Goal: Task Accomplishment & Management: Complete application form

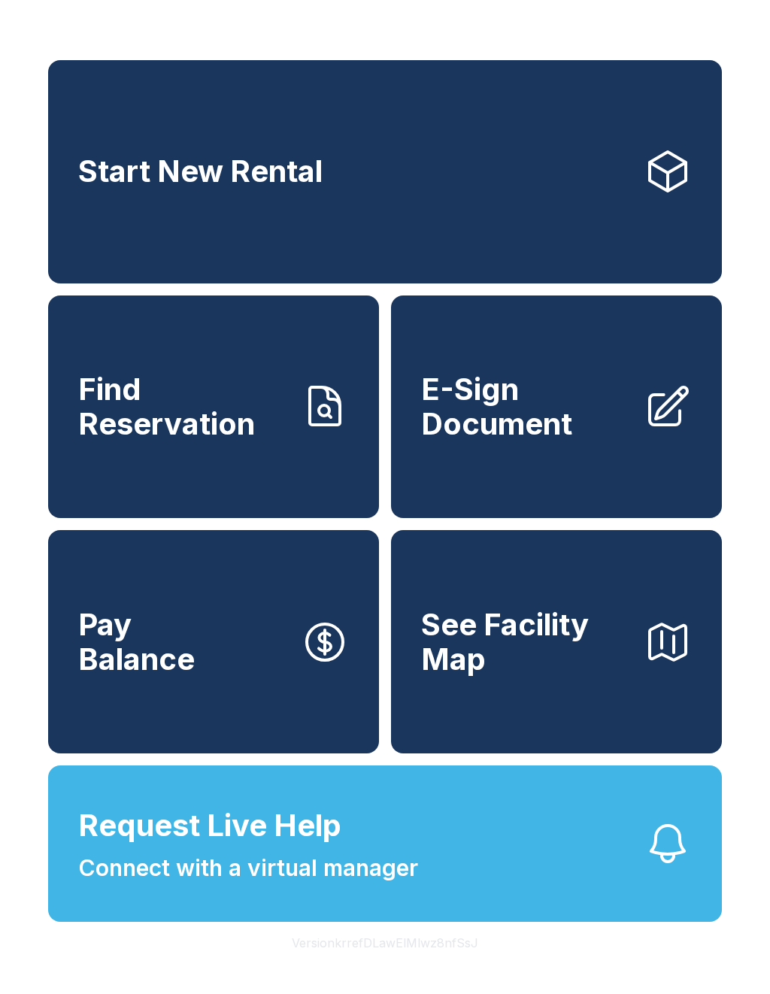
click at [417, 654] on button "See Facility Map" at bounding box center [556, 641] width 331 height 223
click at [429, 676] on span "See Facility Map" at bounding box center [526, 642] width 211 height 68
click at [569, 411] on span "E-Sign Document" at bounding box center [526, 406] width 211 height 68
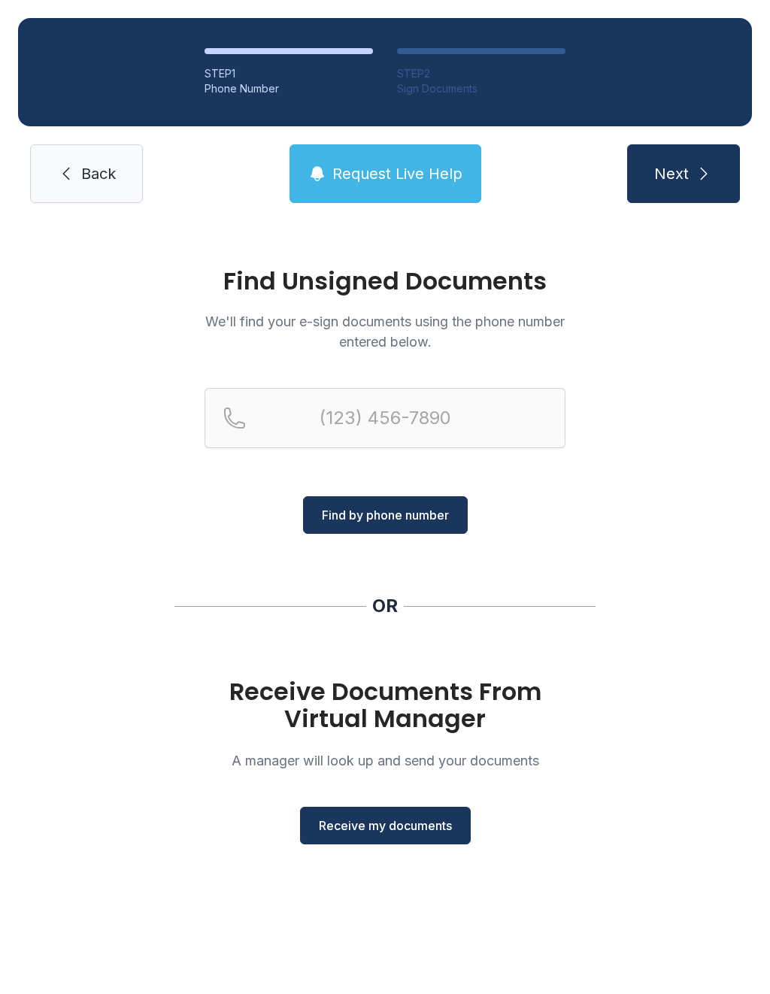
click at [403, 834] on span "Receive my documents" at bounding box center [385, 826] width 133 height 18
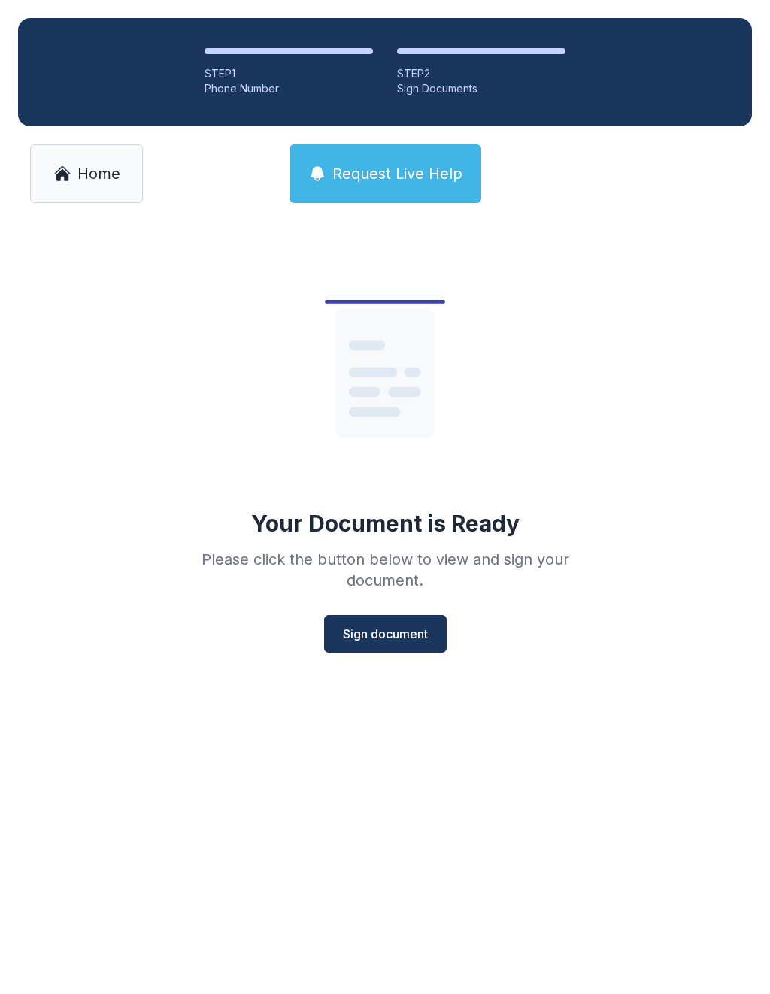
click at [411, 639] on span "Sign document" at bounding box center [385, 634] width 85 height 18
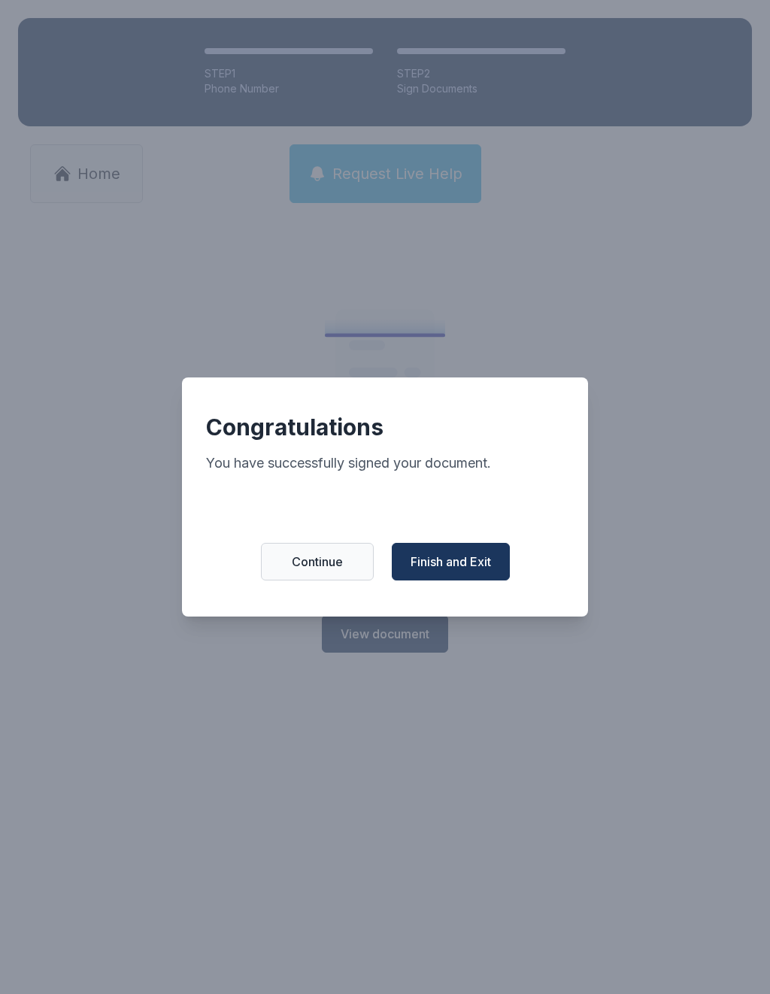
click at [468, 559] on button "Finish and Exit" at bounding box center [451, 562] width 118 height 38
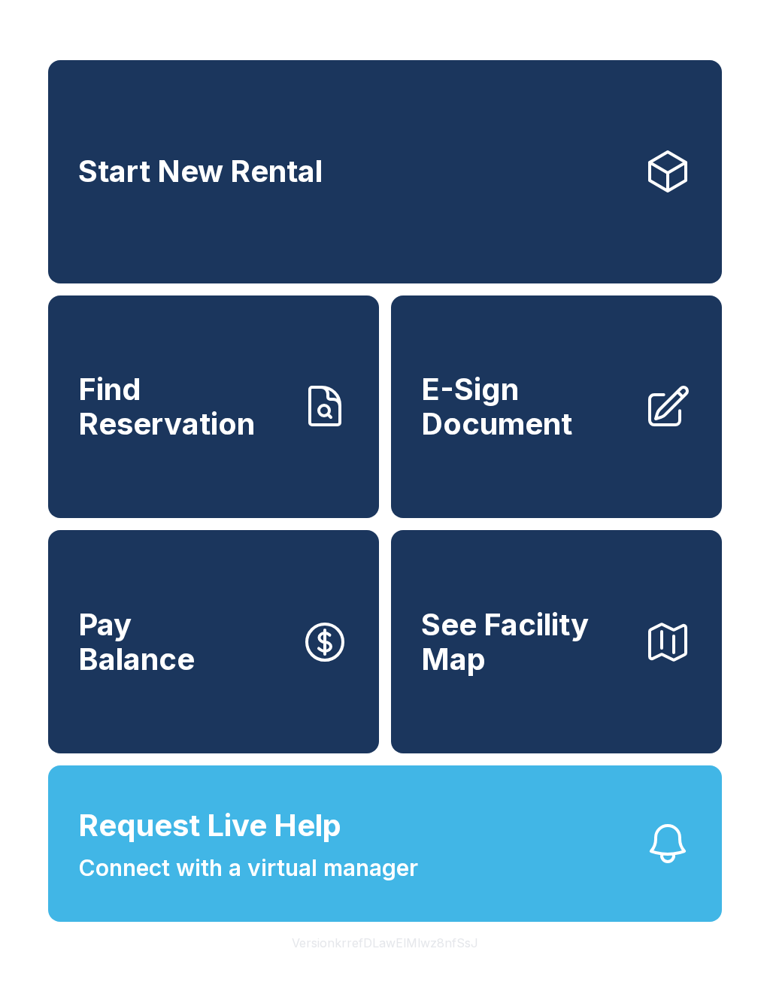
click at [508, 441] on span "E-Sign Document" at bounding box center [526, 406] width 211 height 68
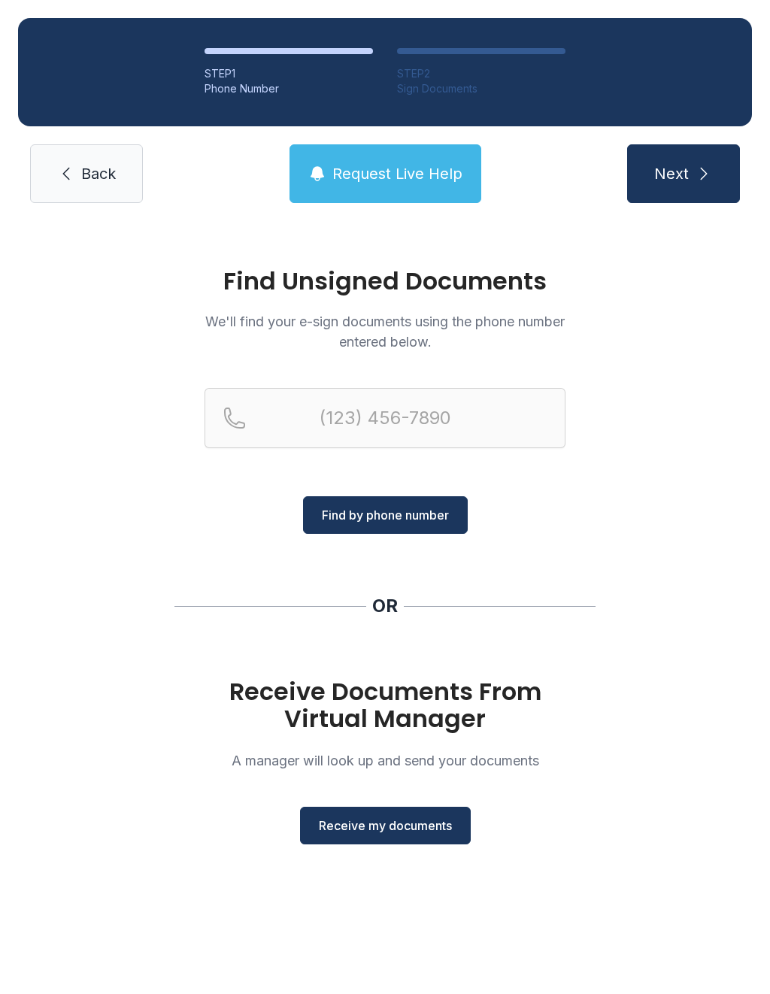
click at [411, 829] on span "Receive my documents" at bounding box center [385, 826] width 133 height 18
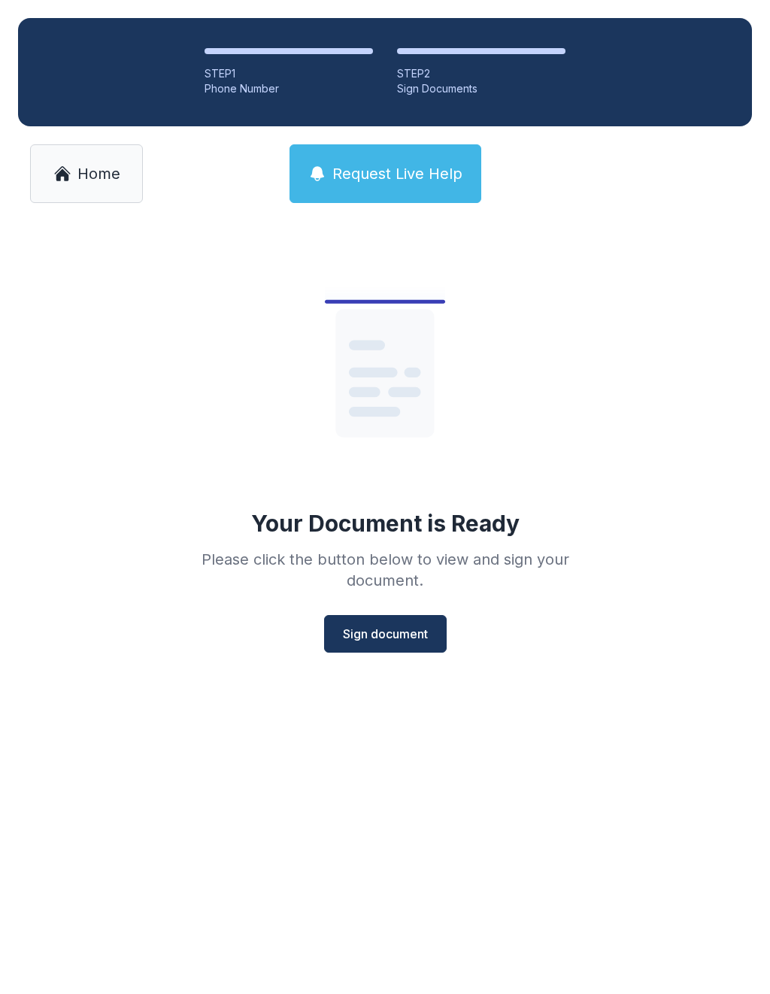
click at [412, 636] on span "Sign document" at bounding box center [385, 634] width 85 height 18
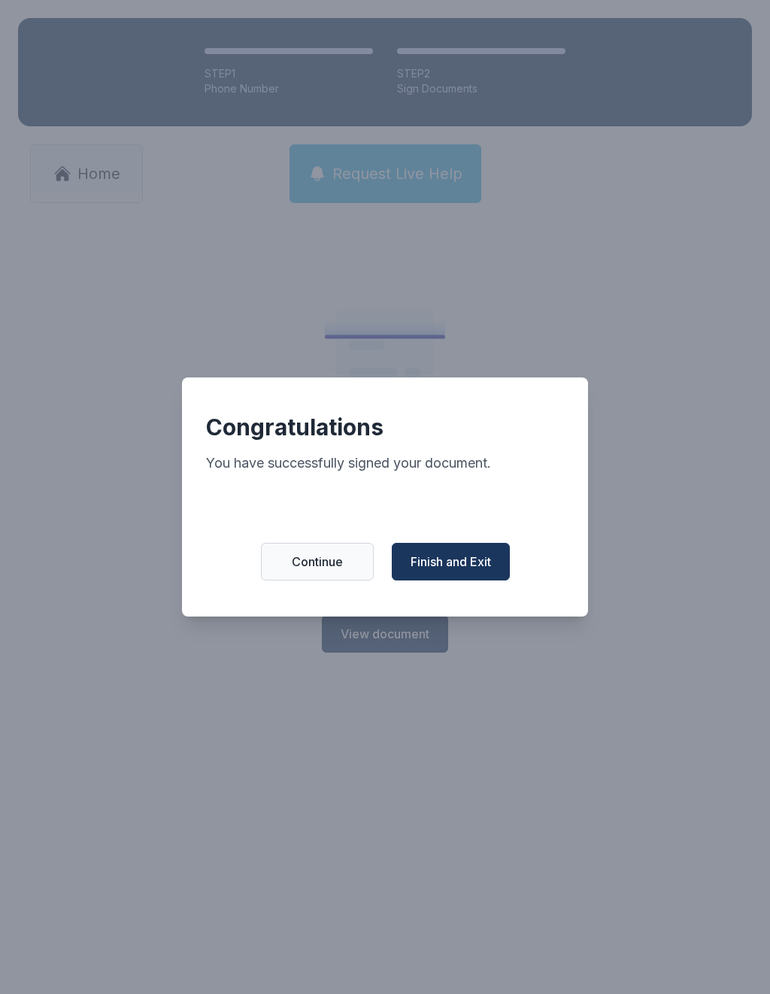
click at [487, 571] on span "Finish and Exit" at bounding box center [451, 562] width 80 height 18
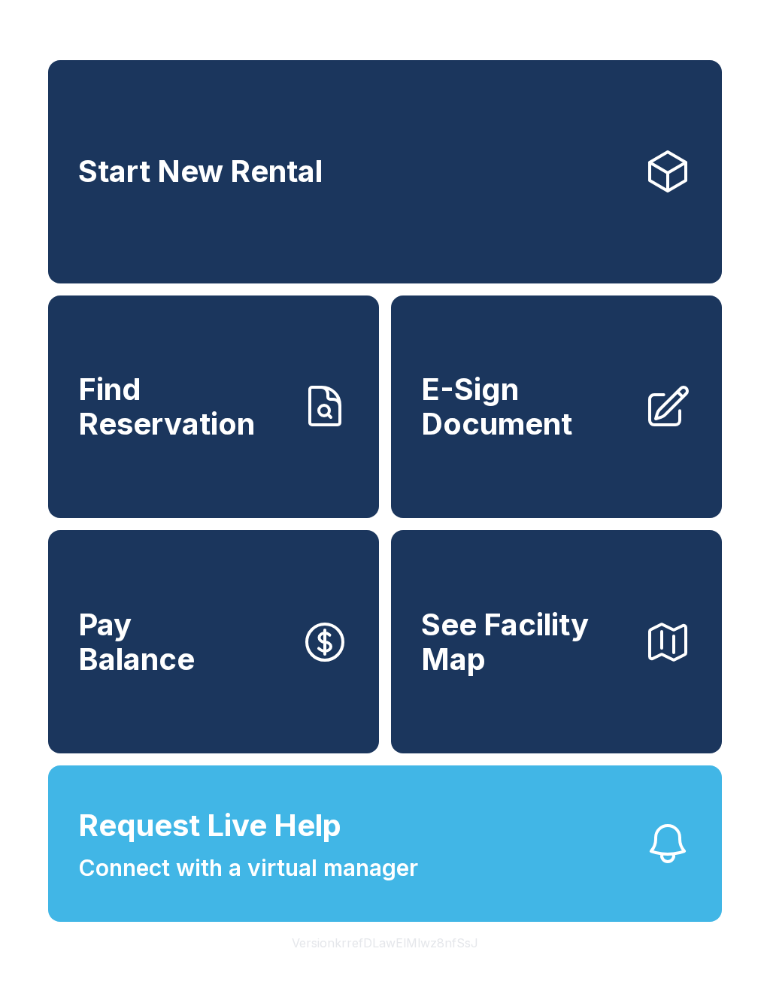
click at [369, 964] on button "Version krrefDLawElMlwz8nfSsJ" at bounding box center [385, 943] width 211 height 42
click at [355, 964] on button "Version krrefDLawElMlwz8nfSsJ" at bounding box center [385, 943] width 211 height 42
click at [354, 964] on button "Version krrefDLawElMlwz8nfSsJ" at bounding box center [385, 943] width 211 height 42
click at [502, 439] on span "E-Sign Document" at bounding box center [526, 406] width 211 height 68
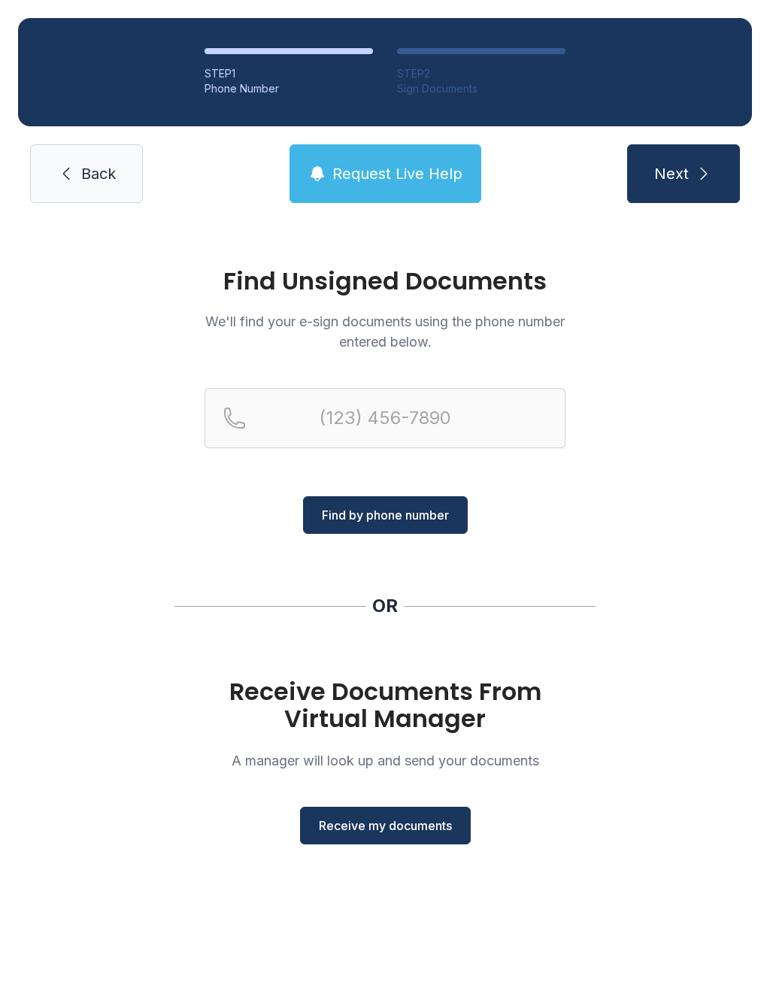
click at [442, 821] on span "Receive my documents" at bounding box center [385, 826] width 133 height 18
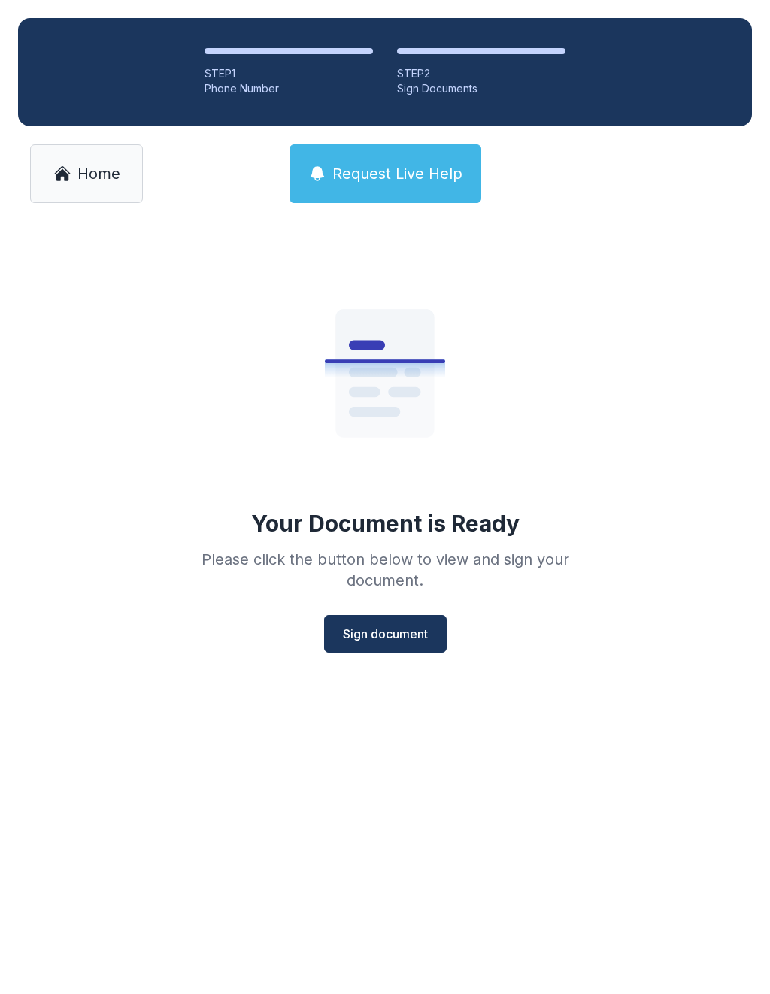
click at [402, 632] on span "Sign document" at bounding box center [385, 634] width 85 height 18
click at [55, 171] on icon at bounding box center [62, 174] width 18 height 18
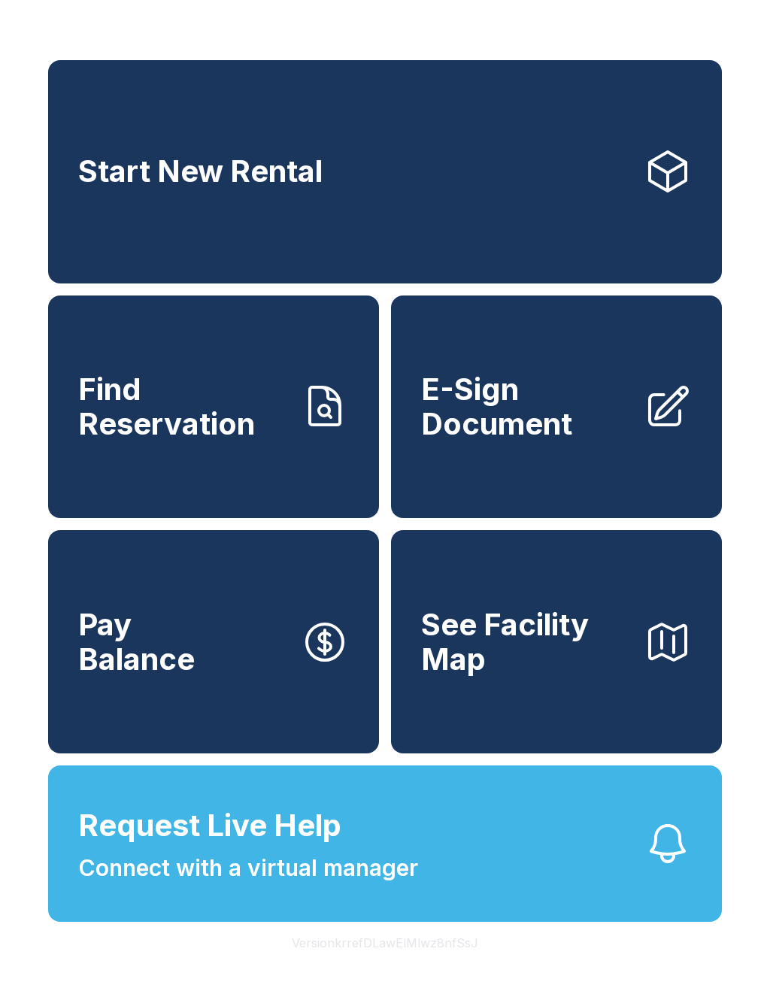
click at [489, 417] on span "E-Sign Document" at bounding box center [526, 406] width 211 height 68
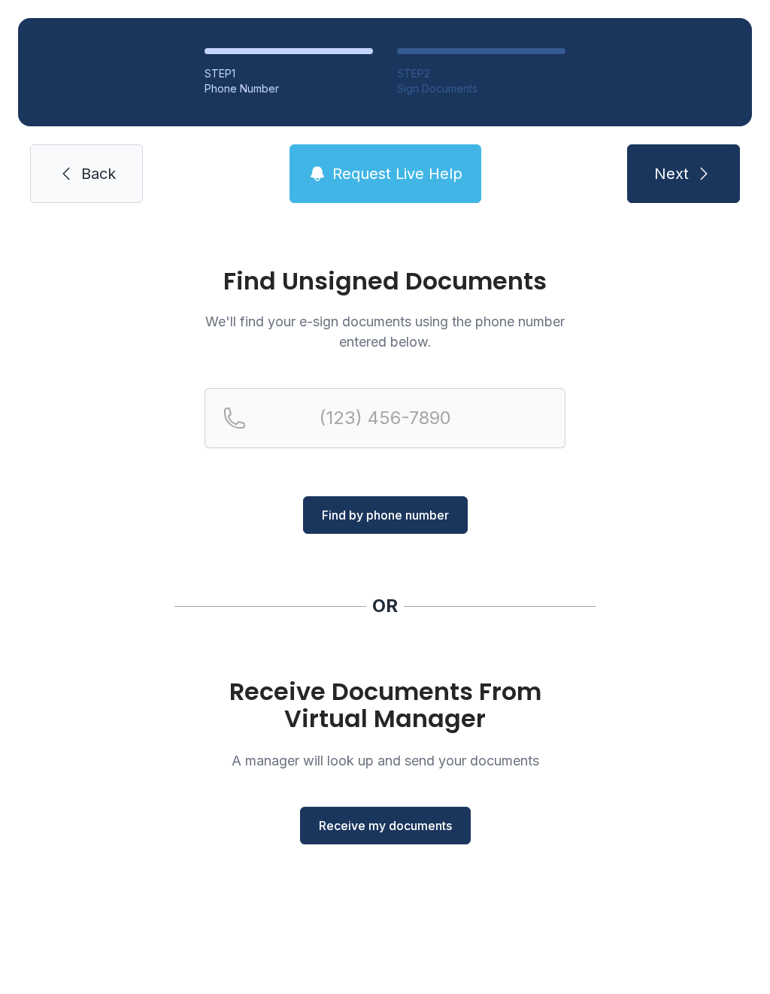
click at [420, 815] on button "Receive my documents" at bounding box center [385, 826] width 171 height 38
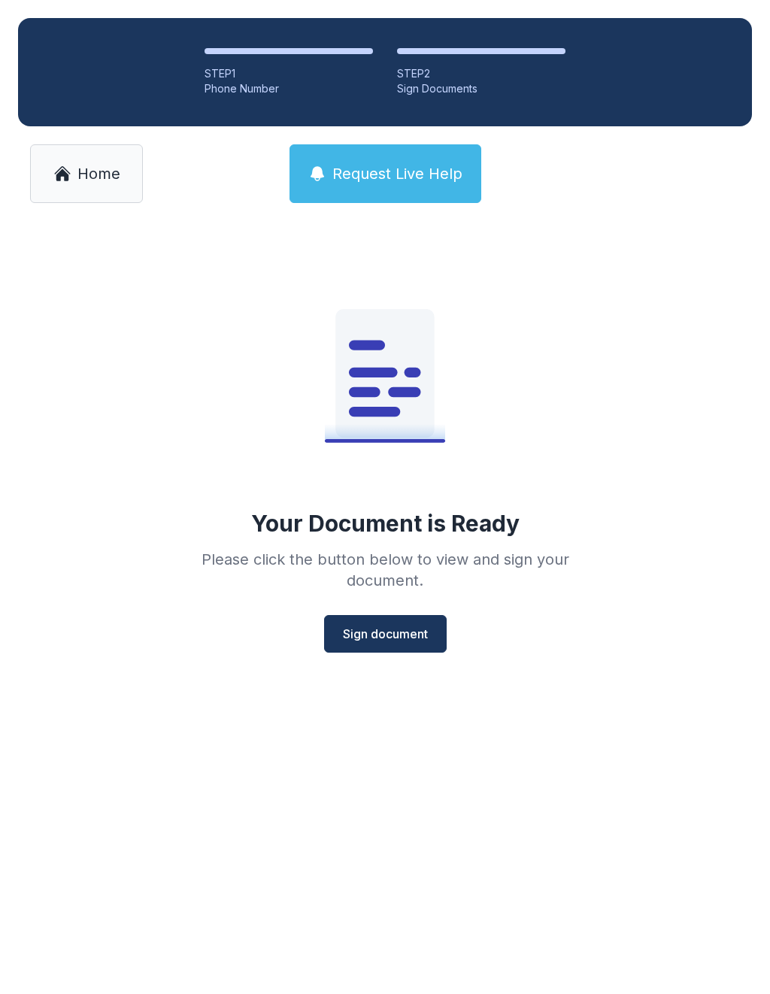
click at [381, 637] on span "Sign document" at bounding box center [385, 634] width 85 height 18
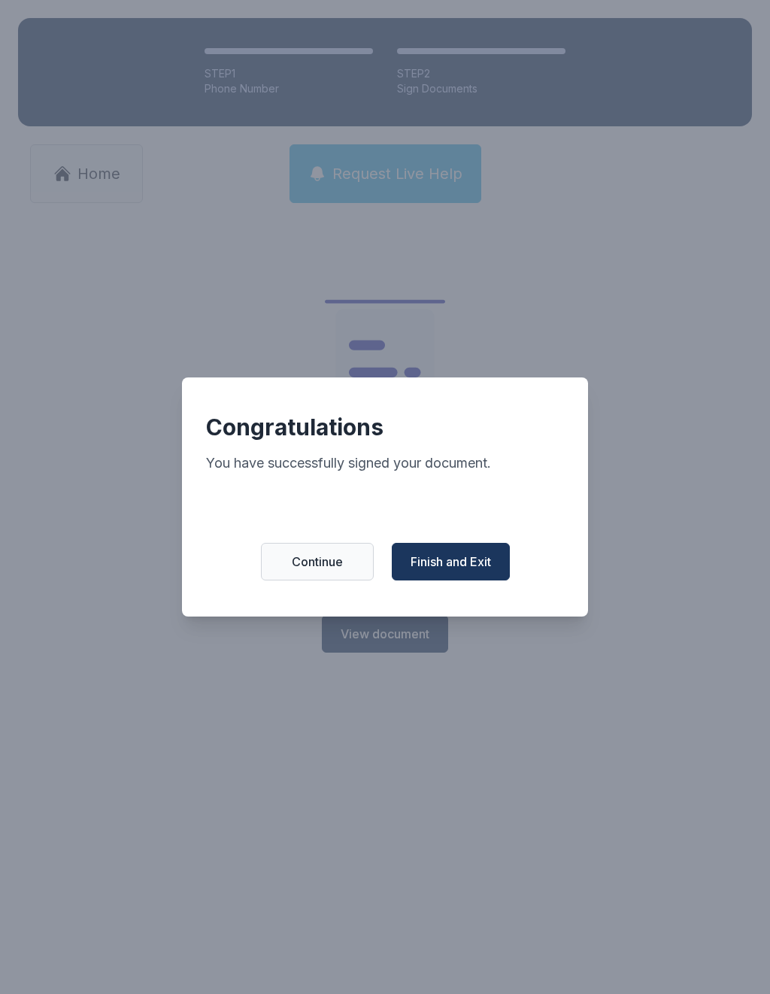
click at [460, 571] on span "Finish and Exit" at bounding box center [451, 562] width 80 height 18
